Goal: Information Seeking & Learning: Check status

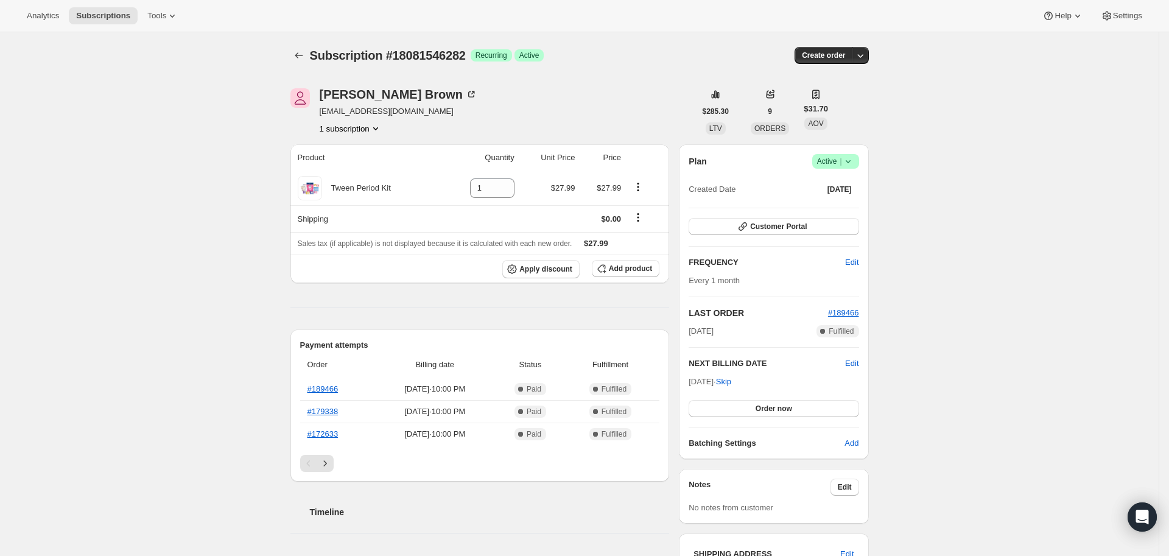
click at [437, 49] on span "Subscription #18081546282" at bounding box center [388, 55] width 156 height 13
click at [437, 64] on div "Subscription #18081546282. This page is ready Subscription #18081546282 Success…" at bounding box center [580, 55] width 579 height 46
click at [432, 55] on span "Subscription #18081546282" at bounding box center [388, 55] width 156 height 13
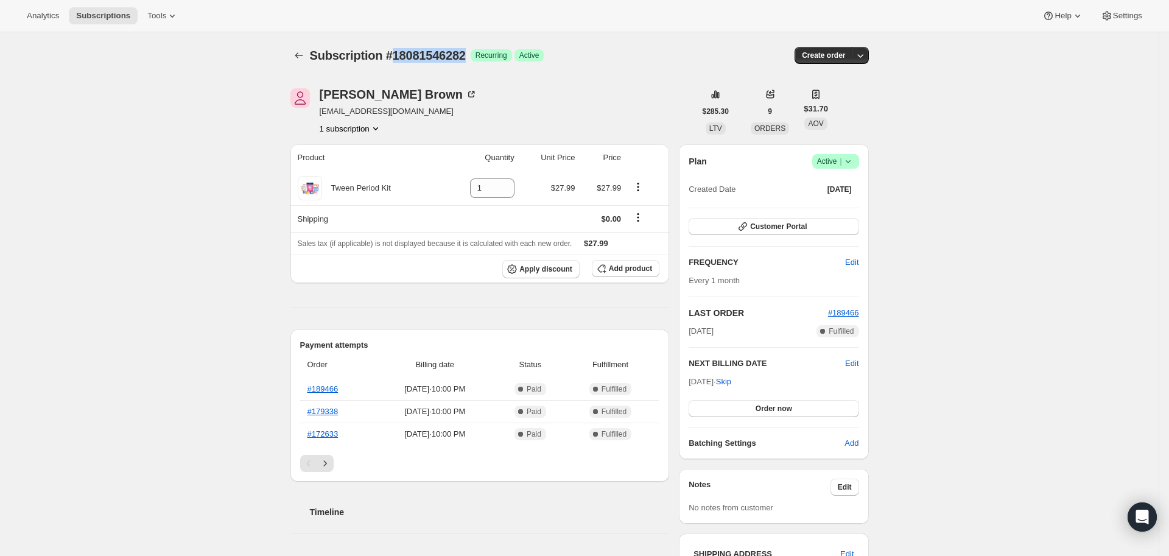
click at [432, 55] on span "Subscription #18081546282" at bounding box center [388, 55] width 156 height 13
copy span "18081546282"
